Goal: Information Seeking & Learning: Learn about a topic

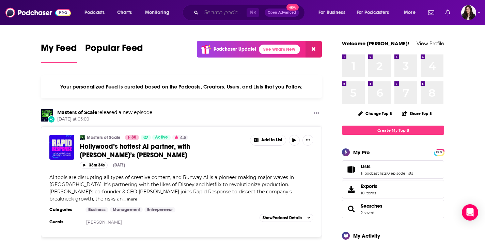
click at [224, 12] on input "Search podcasts, credits, & more..." at bounding box center [223, 12] width 45 height 11
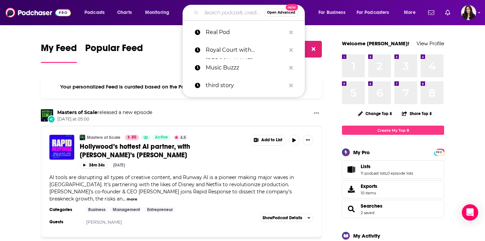
paste input "[PERSON_NAME]"
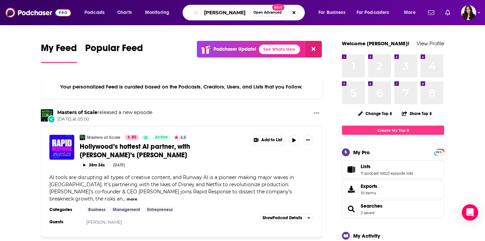
type input "[PERSON_NAME]"
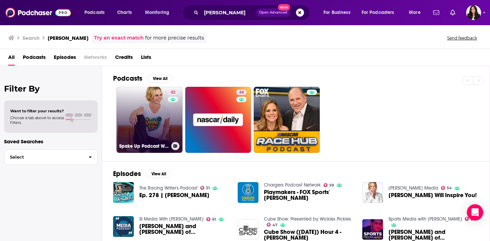
click at [166, 116] on link "42 Spake Up Podcast With [PERSON_NAME]" at bounding box center [149, 120] width 66 height 66
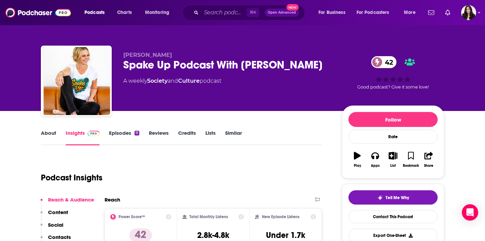
click at [44, 133] on link "About" at bounding box center [48, 138] width 15 height 16
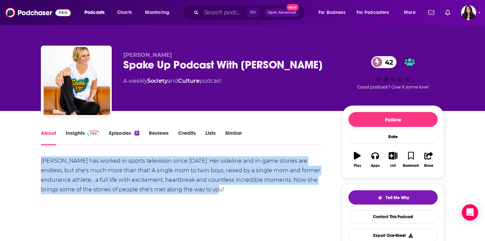
drag, startPoint x: 226, startPoint y: 189, endPoint x: 236, endPoint y: 195, distance: 11.1
click at [41, 162] on div "[PERSON_NAME] has worked in sports television since [DATE]. Her sideline and in…" at bounding box center [181, 175] width 281 height 38
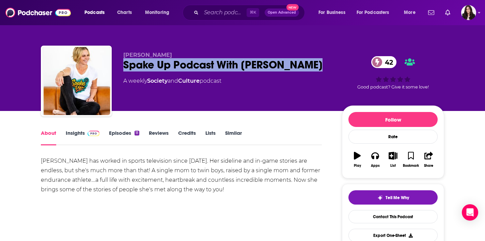
drag, startPoint x: 161, startPoint y: 65, endPoint x: 181, endPoint y: 171, distance: 107.3
click at [124, 65] on div "Spake Up Podcast With [PERSON_NAME] 42" at bounding box center [227, 64] width 208 height 13
